Goal: Obtain resource: Obtain resource

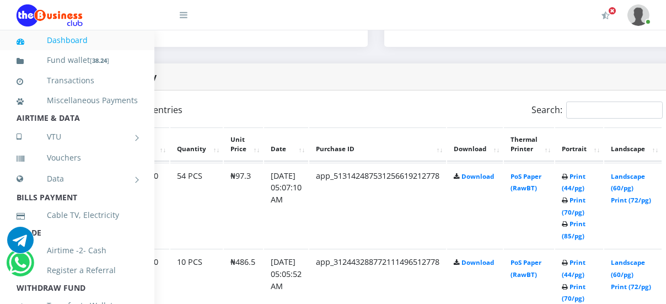
scroll to position [534, 106]
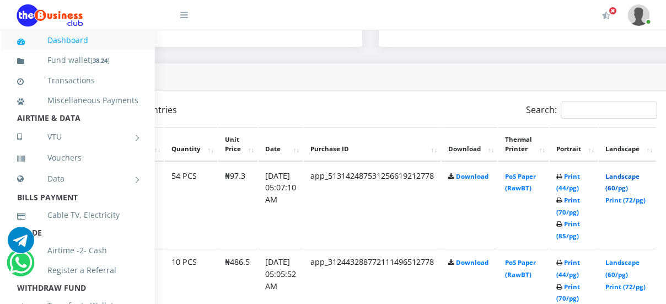
click at [633, 176] on link "Landscape (60/pg)" at bounding box center [623, 182] width 34 height 20
click at [637, 262] on link "Landscape (60/pg)" at bounding box center [623, 268] width 34 height 20
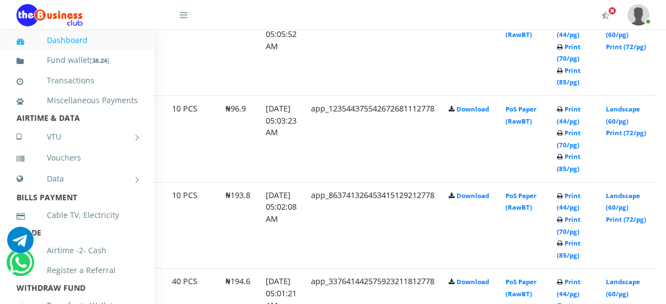
scroll to position [787, 106]
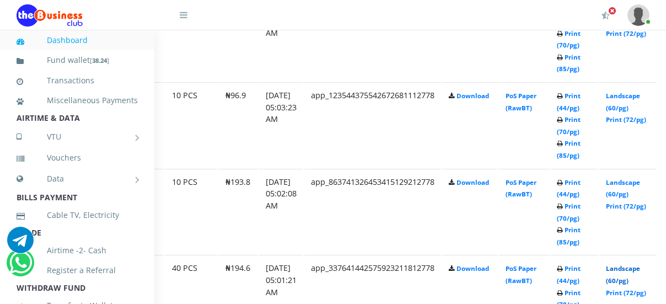
click at [631, 271] on link "Landscape (60/pg)" at bounding box center [623, 274] width 34 height 20
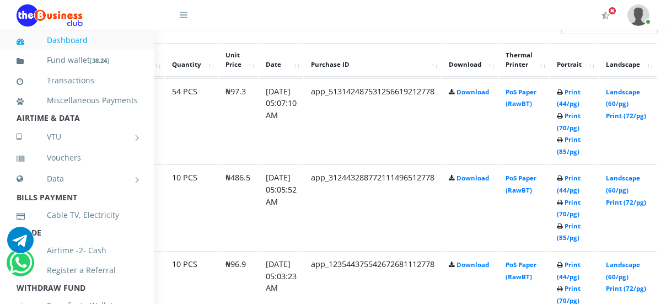
scroll to position [647, 106]
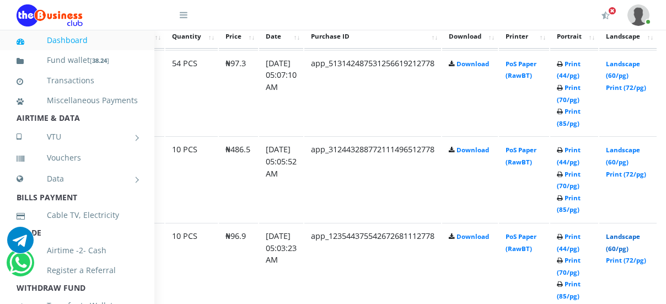
click at [638, 242] on link "Landscape (60/pg)" at bounding box center [623, 242] width 34 height 20
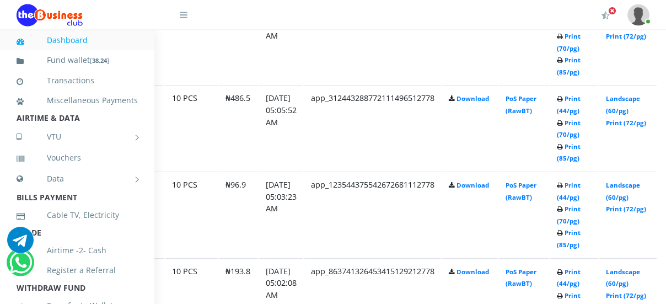
scroll to position [703, 106]
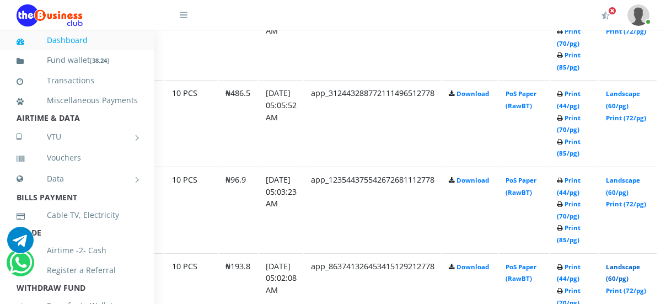
click at [639, 270] on link "Landscape (60/pg)" at bounding box center [623, 272] width 34 height 20
